Goal: Complete application form

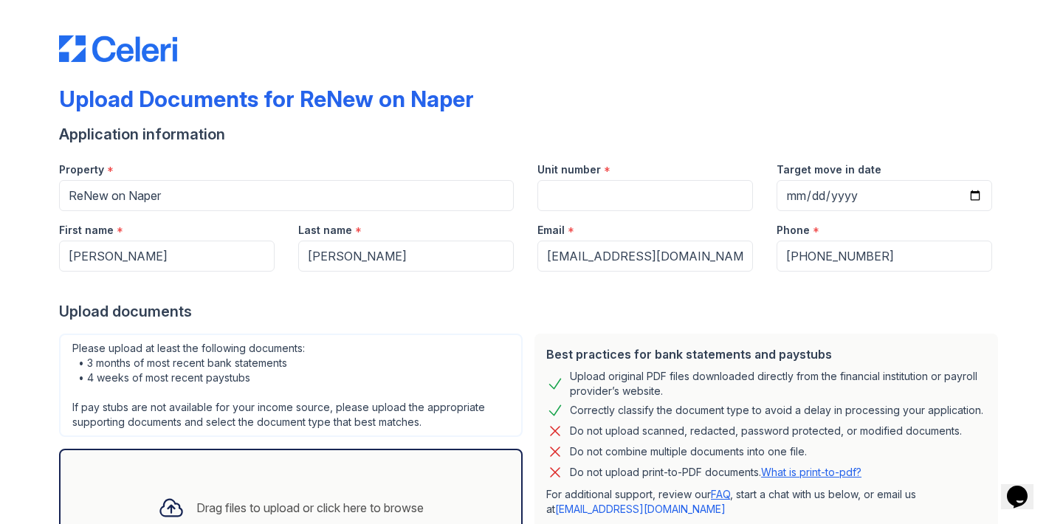
scroll to position [10, 0]
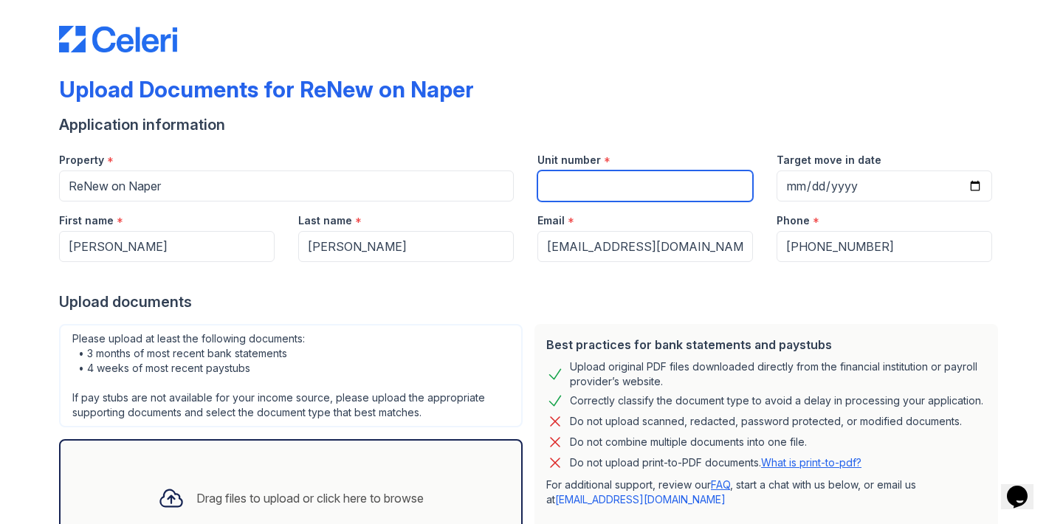
click at [667, 190] on input "Unit number" at bounding box center [645, 186] width 216 height 31
type input "9"
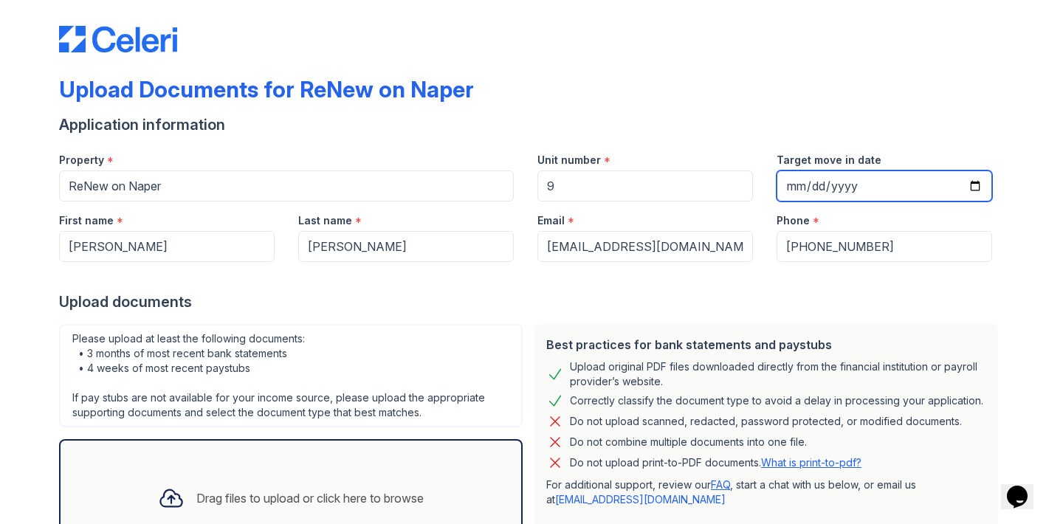
click at [974, 181] on input "Target move in date" at bounding box center [885, 186] width 216 height 31
type input "[DATE]"
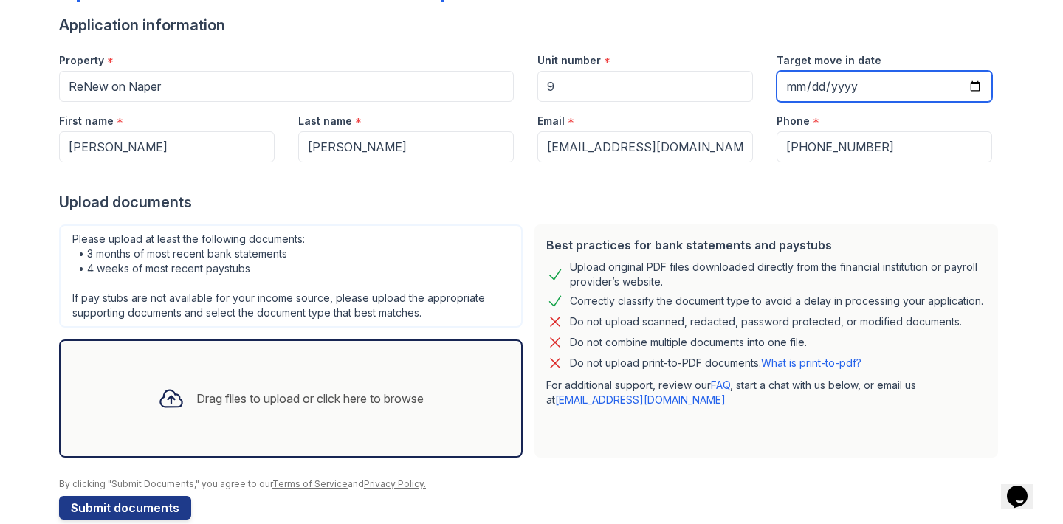
scroll to position [134, 0]
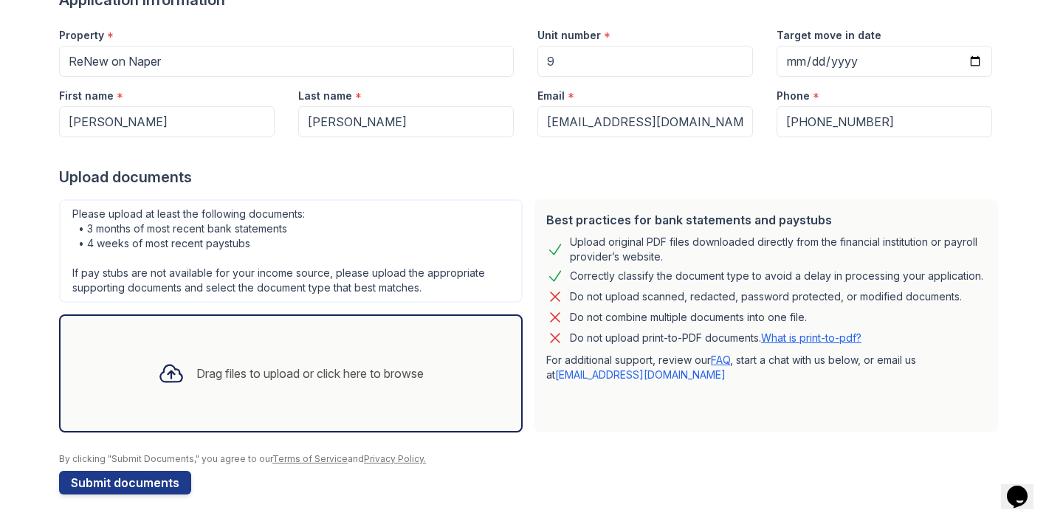
click at [172, 377] on icon at bounding box center [171, 373] width 27 height 27
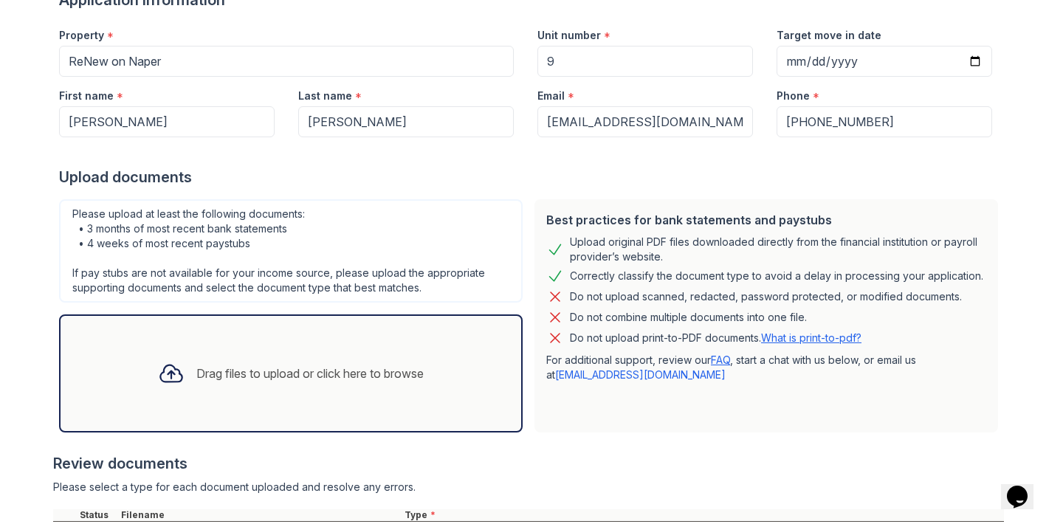
click at [221, 386] on div "Drag files to upload or click here to browse" at bounding box center [290, 373] width 289 height 50
click at [162, 378] on icon at bounding box center [171, 373] width 27 height 27
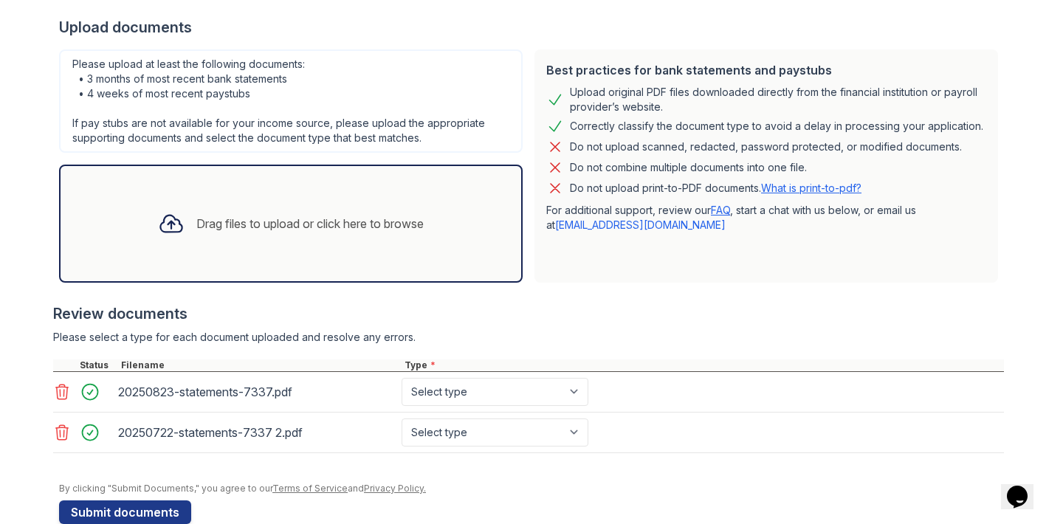
scroll to position [283, 0]
click at [172, 224] on icon at bounding box center [171, 225] width 27 height 27
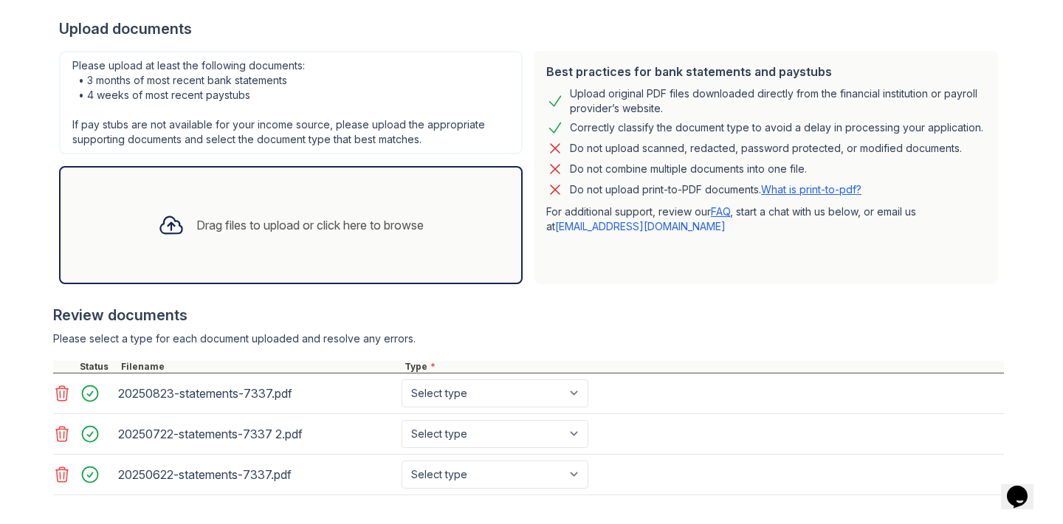
click at [358, 217] on div "Drag files to upload or click here to browse" at bounding box center [309, 225] width 227 height 18
click at [168, 224] on icon at bounding box center [171, 225] width 27 height 27
click at [172, 223] on icon at bounding box center [171, 225] width 27 height 27
click at [169, 227] on icon at bounding box center [171, 225] width 27 height 27
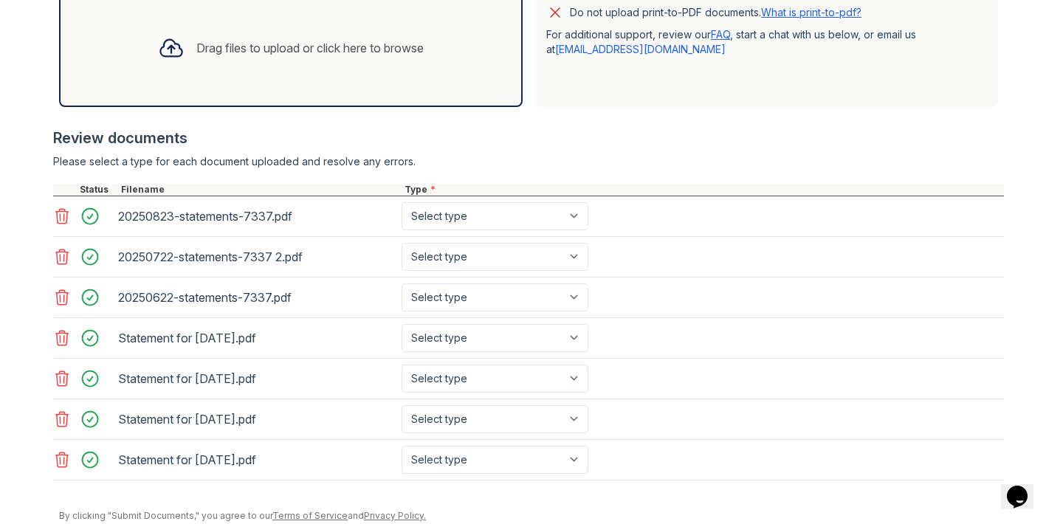
scroll to position [517, 0]
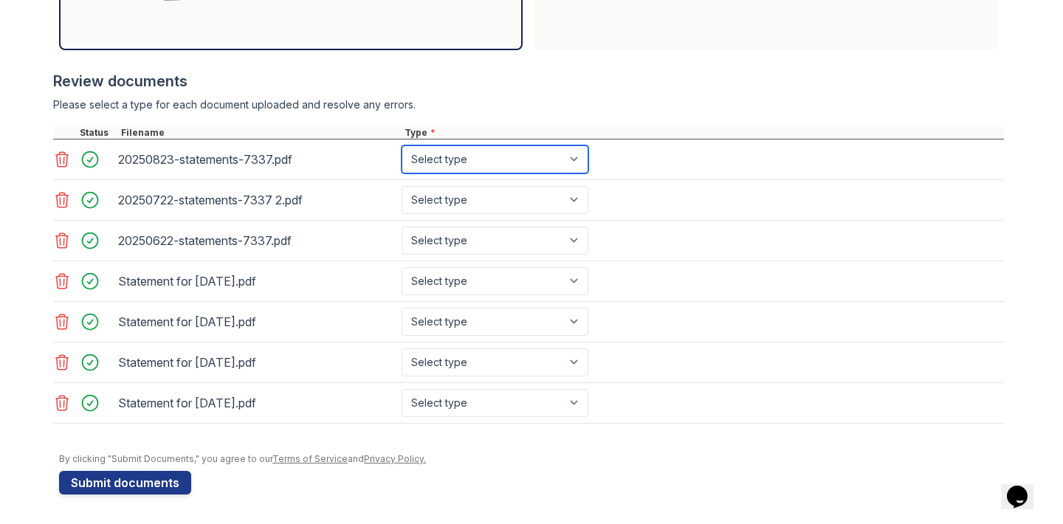
click at [478, 157] on select "Select type Paystub Bank Statement Offer Letter Tax Documents Benefit Award Let…" at bounding box center [495, 159] width 187 height 28
select select "bank_statement"
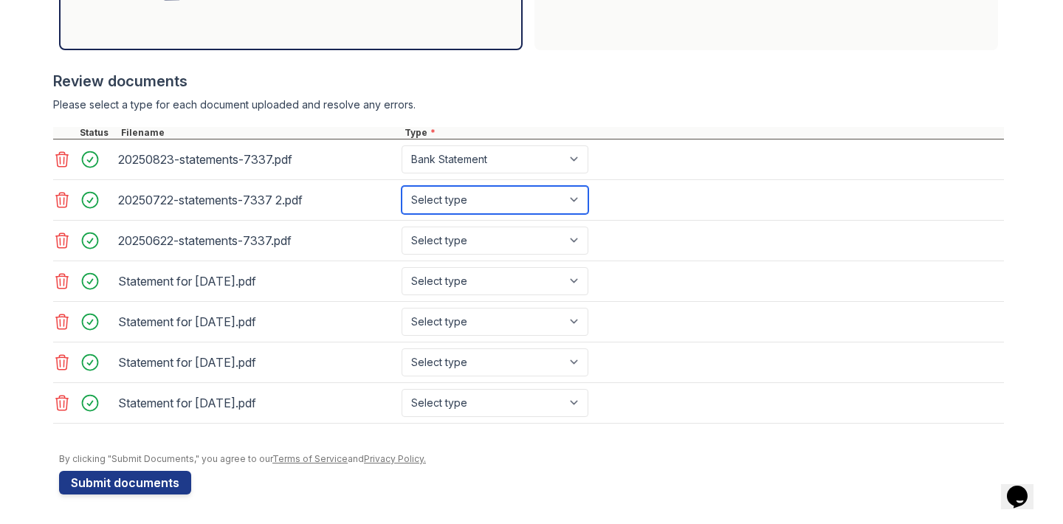
click at [473, 205] on select "Select type Paystub Bank Statement Offer Letter Tax Documents Benefit Award Let…" at bounding box center [495, 200] width 187 height 28
select select "bank_statement"
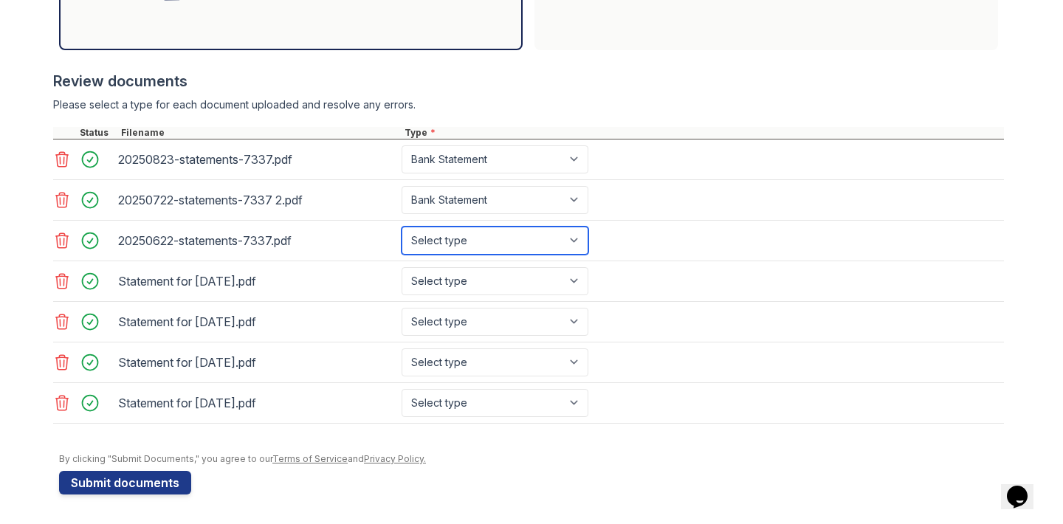
click at [471, 236] on select "Select type Paystub Bank Statement Offer Letter Tax Documents Benefit Award Let…" at bounding box center [495, 241] width 187 height 28
select select "bank_statement"
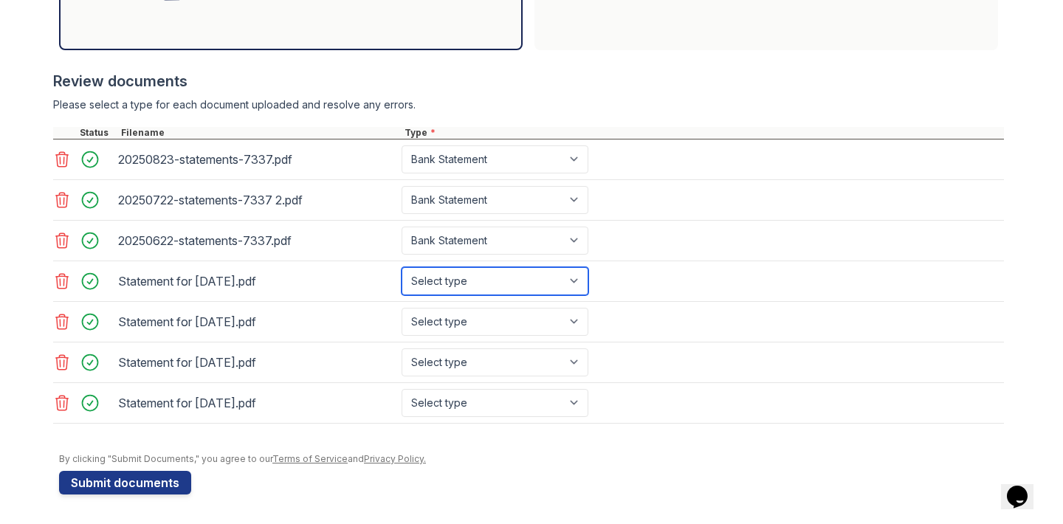
click at [478, 286] on select "Select type Paystub Bank Statement Offer Letter Tax Documents Benefit Award Let…" at bounding box center [495, 281] width 187 height 28
select select "paystub"
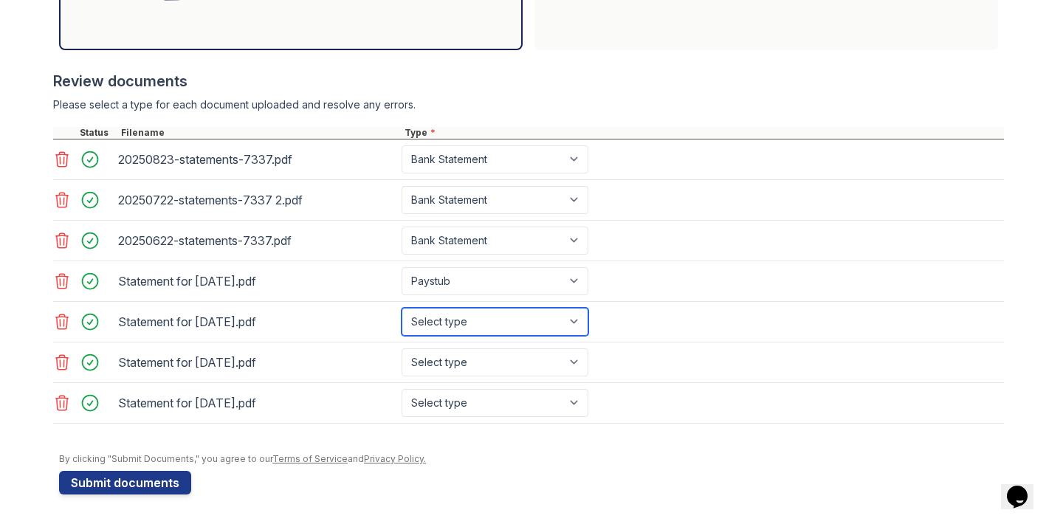
click at [469, 315] on select "Select type Paystub Bank Statement Offer Letter Tax Documents Benefit Award Let…" at bounding box center [495, 322] width 187 height 28
select select "paystub"
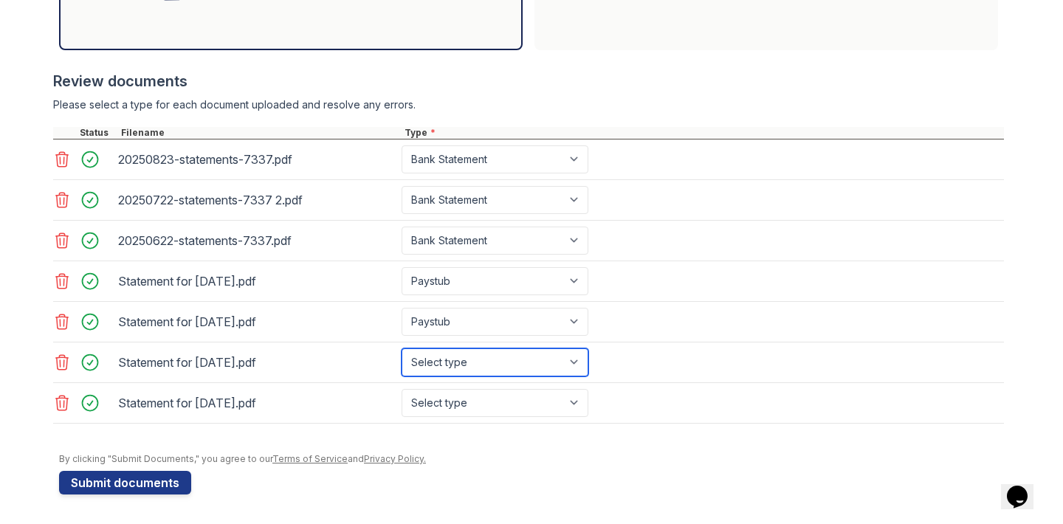
click at [465, 370] on select "Select type Paystub Bank Statement Offer Letter Tax Documents Benefit Award Let…" at bounding box center [495, 362] width 187 height 28
select select "paystub"
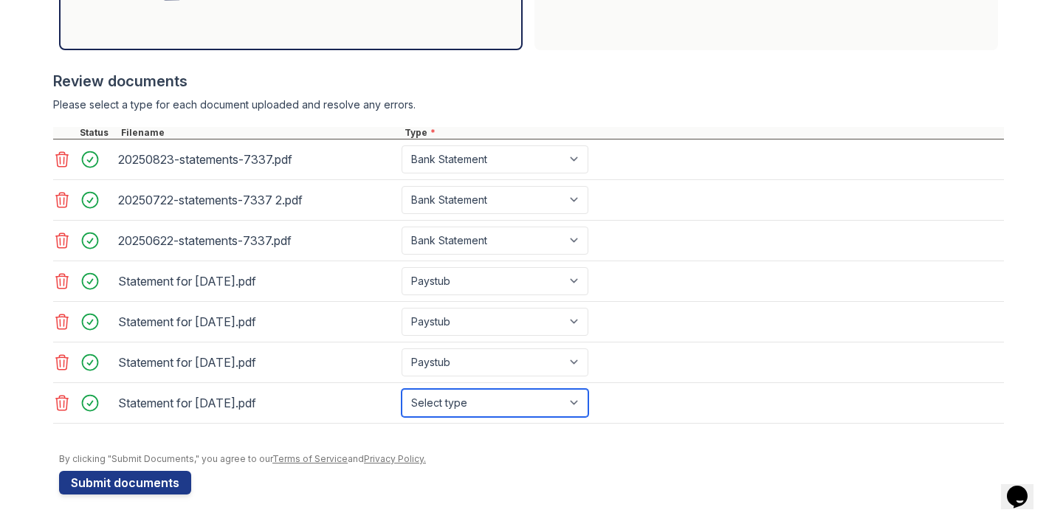
click at [463, 399] on select "Select type Paystub Bank Statement Offer Letter Tax Documents Benefit Award Let…" at bounding box center [495, 403] width 187 height 28
select select "paystub"
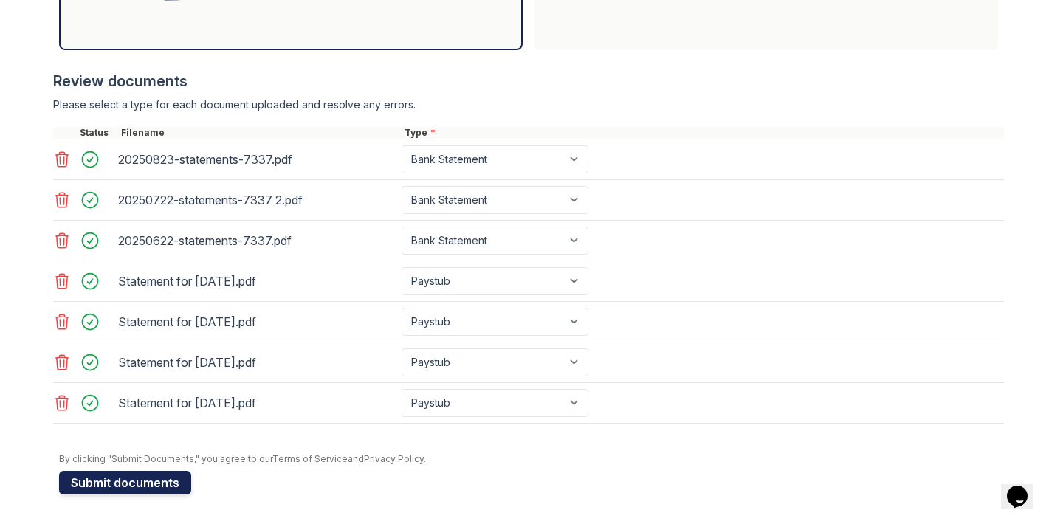
click at [167, 487] on button "Submit documents" at bounding box center [125, 483] width 132 height 24
